Goal: Check status: Check status

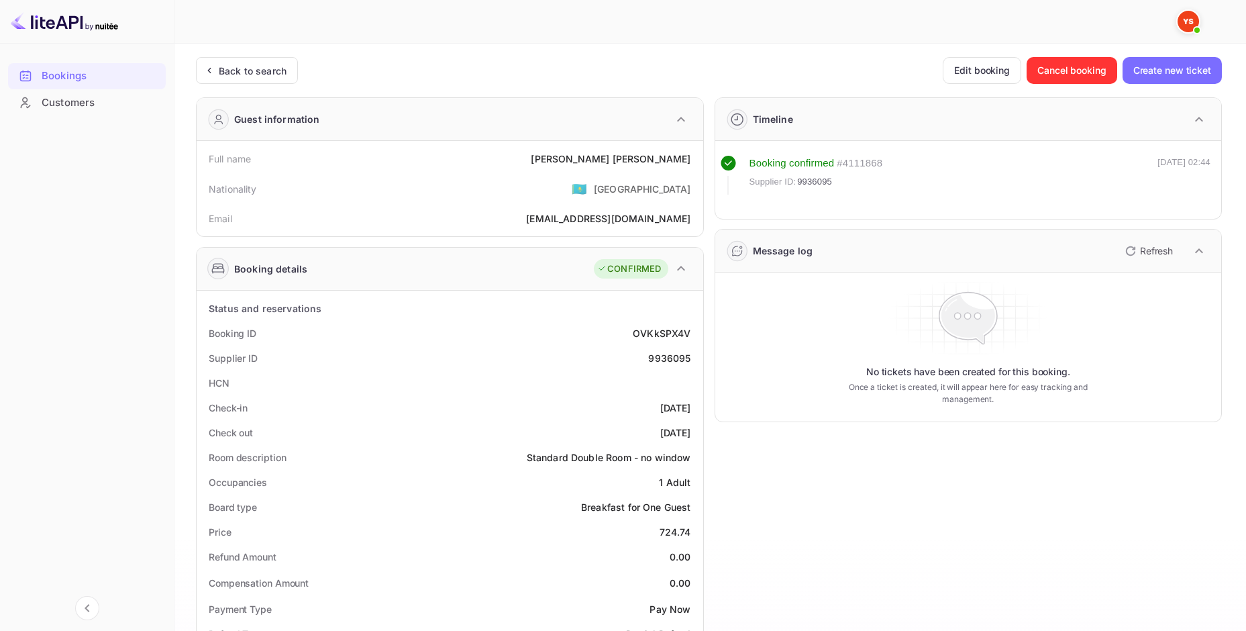
click at [243, 73] on ya-tr-span "Back to search" at bounding box center [253, 70] width 68 height 11
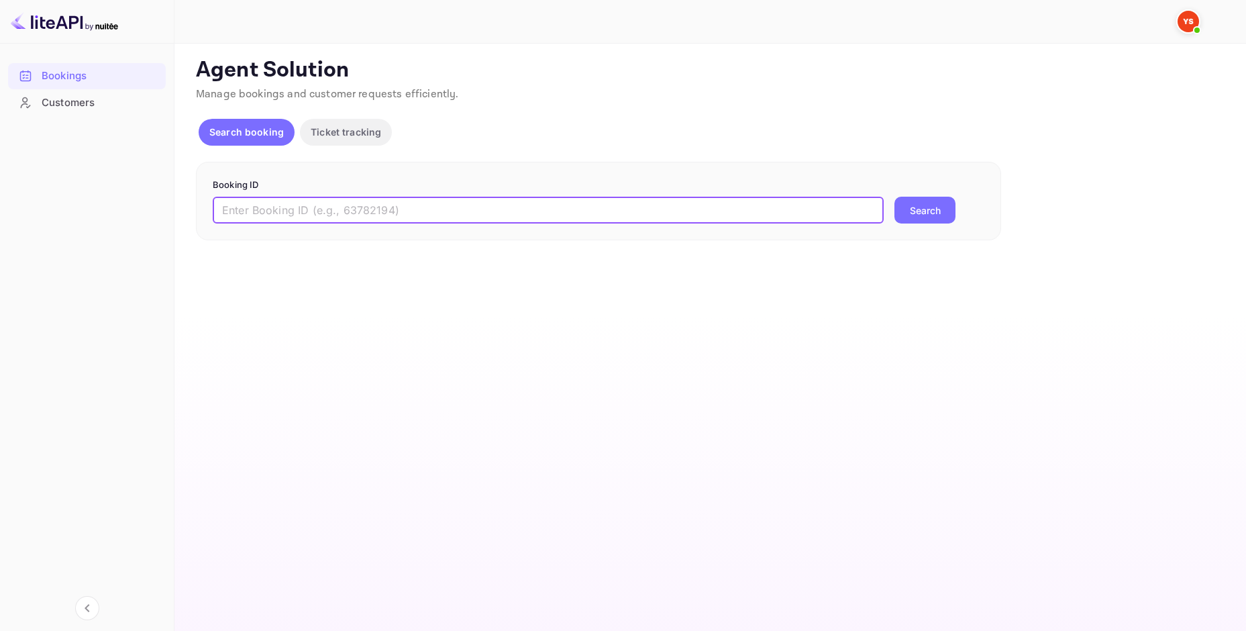
click at [295, 206] on input "text" at bounding box center [548, 210] width 671 height 27
paste input "9924590"
type input "9924590"
click at [894, 197] on button "Search" at bounding box center [924, 210] width 61 height 27
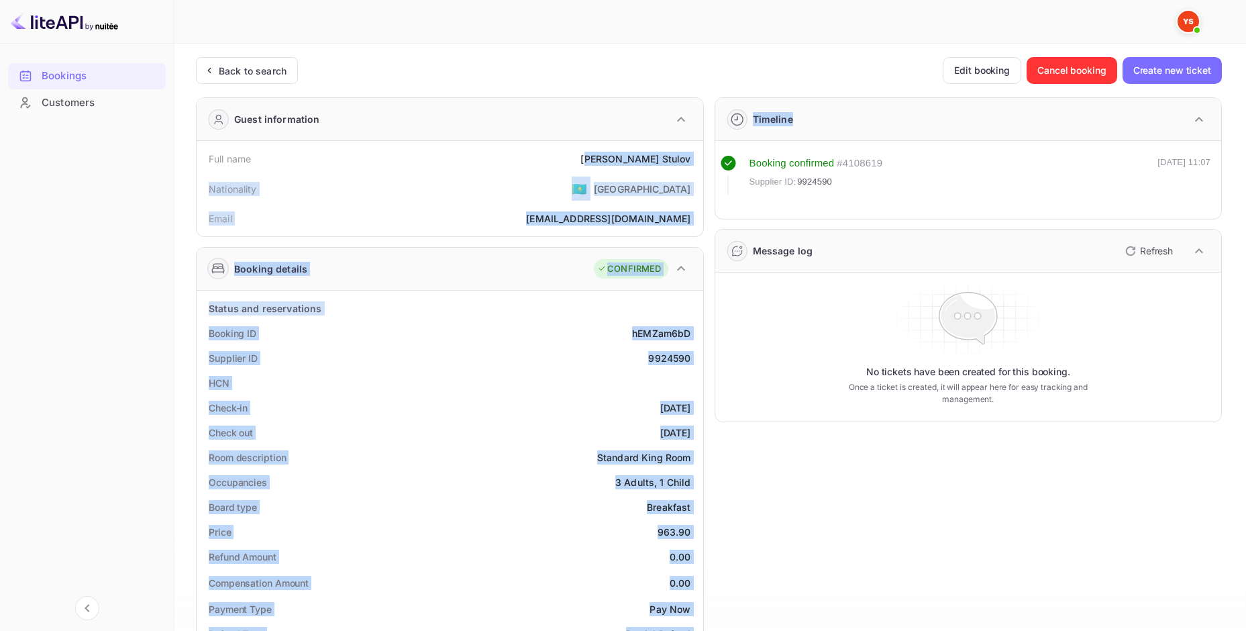
drag, startPoint x: 633, startPoint y: 159, endPoint x: 703, endPoint y: 158, distance: 70.5
click at [703, 158] on div "Guest information Full name [PERSON_NAME] Nationality 🇰🇿 [DEMOGRAPHIC_DATA] Ema…" at bounding box center [703, 590] width 1037 height 1006
click at [647, 162] on div "[PERSON_NAME]" at bounding box center [635, 159] width 110 height 14
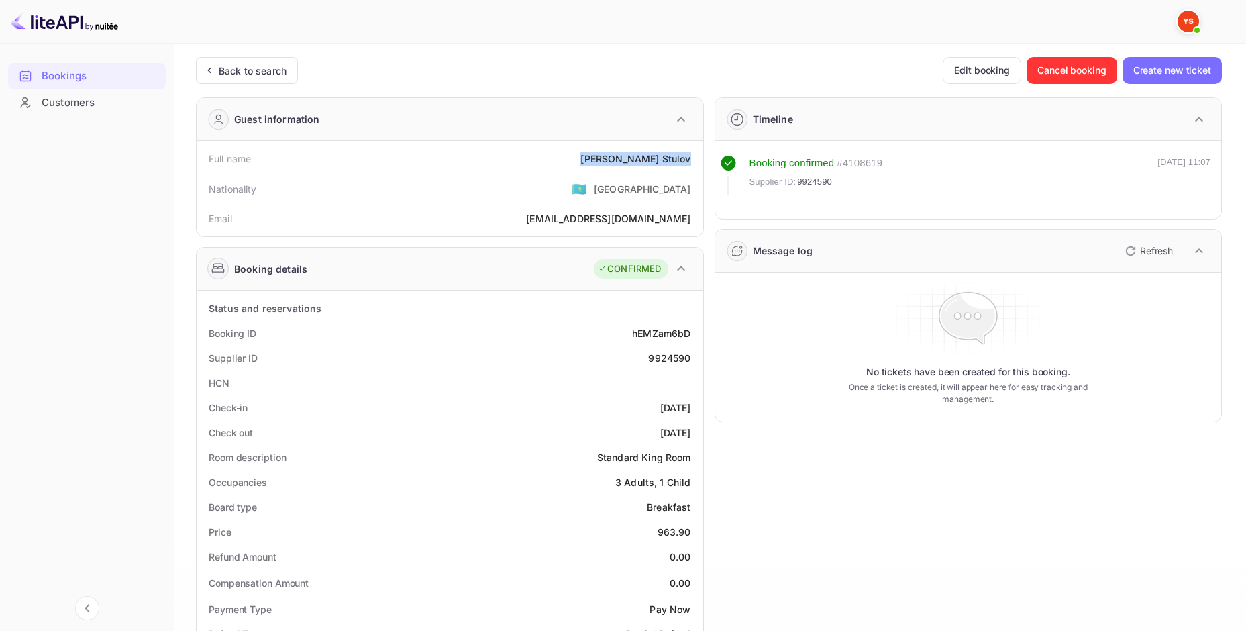
drag, startPoint x: 627, startPoint y: 158, endPoint x: 692, endPoint y: 163, distance: 64.6
click at [692, 163] on div "Full name [PERSON_NAME]" at bounding box center [450, 158] width 496 height 25
copy div "[PERSON_NAME]"
drag, startPoint x: 653, startPoint y: 529, endPoint x: 690, endPoint y: 529, distance: 36.2
click at [690, 529] on div "Price 963.90" at bounding box center [450, 531] width 496 height 25
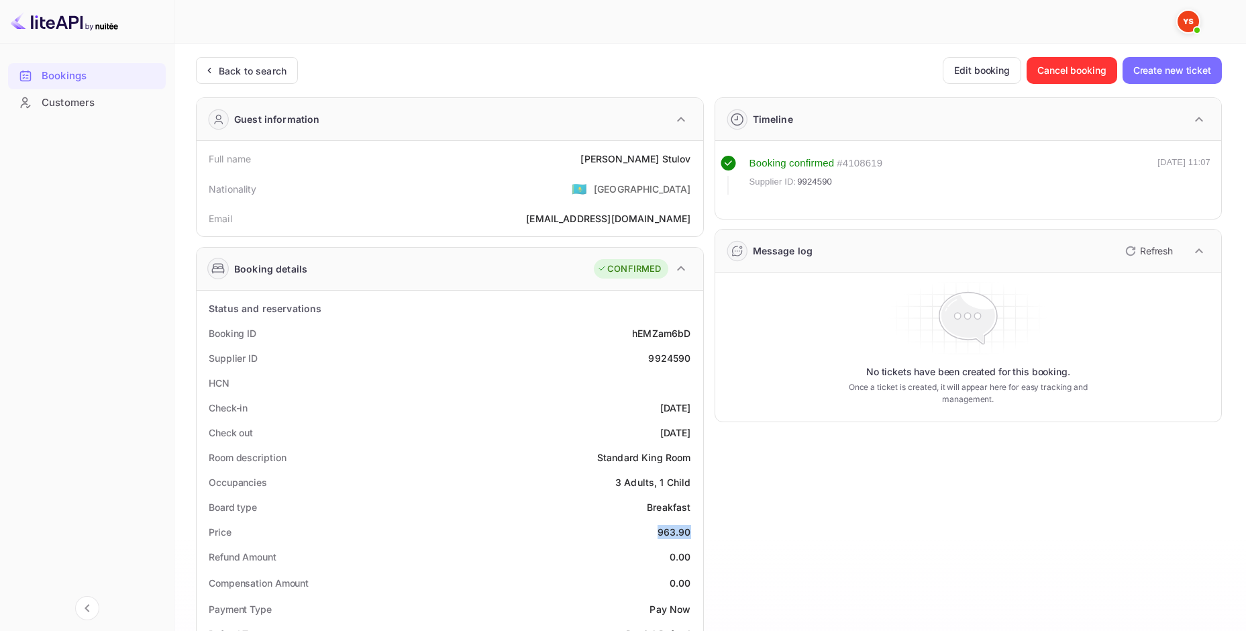
copy div "963.90"
